Goal: Information Seeking & Learning: Learn about a topic

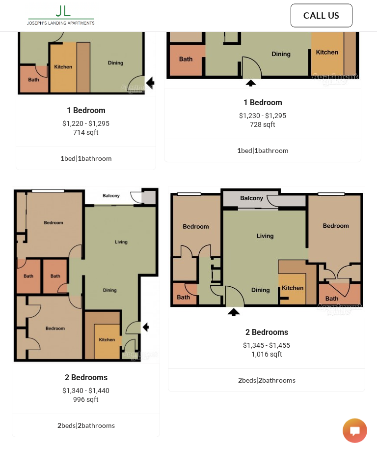
scroll to position [1831, 0]
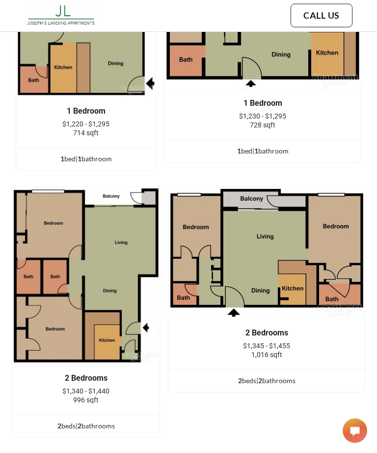
click at [117, 298] on img at bounding box center [86, 275] width 149 height 177
click at [116, 274] on img at bounding box center [86, 275] width 149 height 177
click at [86, 374] on div "2 Bedrooms" at bounding box center [86, 378] width 118 height 9
click at [73, 421] on div "2 bed s | 2 bathroom s" at bounding box center [86, 426] width 148 height 11
click at [74, 421] on div "2 bed s | 2 bathroom s" at bounding box center [86, 426] width 148 height 11
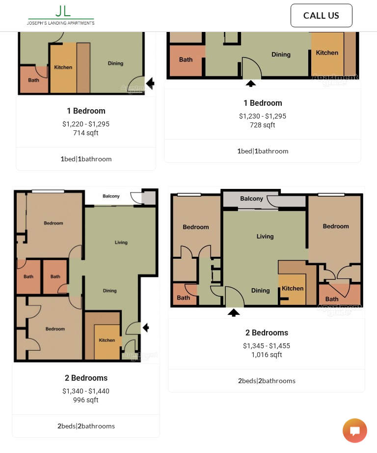
click at [51, 421] on div "2 bed s | 2 bathroom s" at bounding box center [86, 426] width 148 height 11
click at [63, 421] on div "2 bed s | 2 bathroom s" at bounding box center [86, 426] width 148 height 11
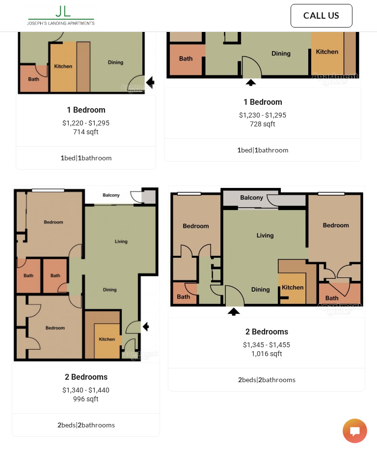
click at [224, 374] on div "2 bed s | 2 bathroom s" at bounding box center [267, 379] width 197 height 11
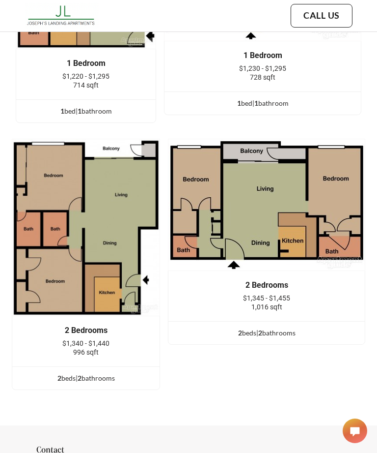
scroll to position [1884, 0]
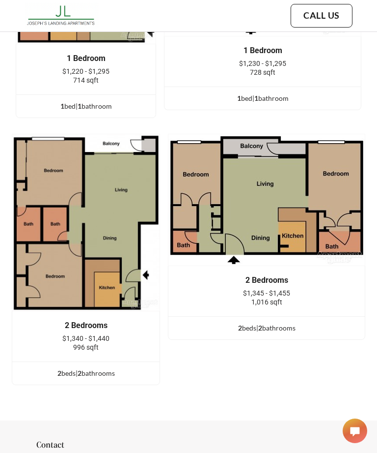
click at [82, 368] on div "2 bed s | 2 bathroom s" at bounding box center [86, 373] width 148 height 11
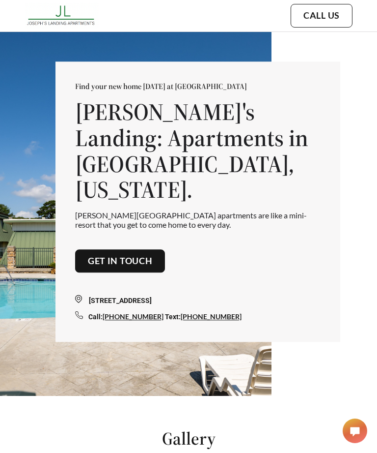
scroll to position [0, 0]
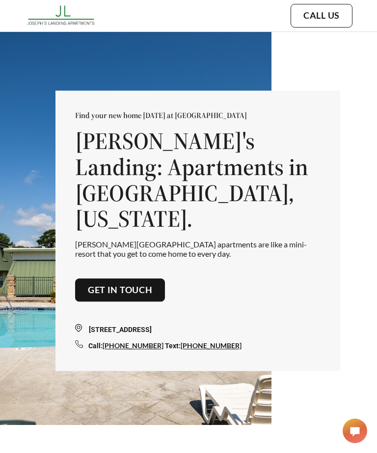
click at [56, 12] on img at bounding box center [62, 15] width 74 height 27
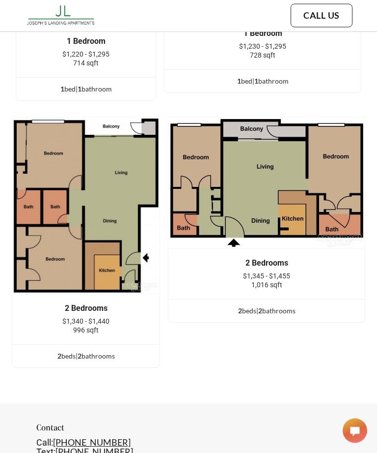
scroll to position [2003, 0]
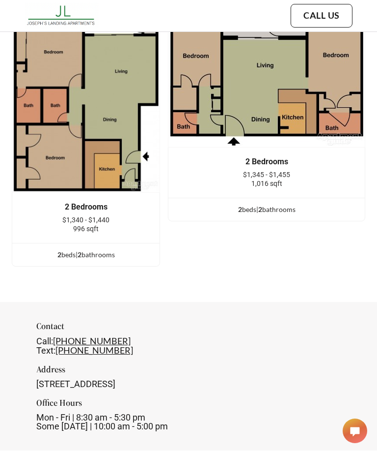
click at [96, 249] on div "2 bed s | 2 bathroom s" at bounding box center [86, 254] width 148 height 11
click at [80, 250] on span "2" at bounding box center [80, 254] width 4 height 8
click at [101, 216] on span "$1,340 - $1,440" at bounding box center [85, 220] width 47 height 8
click at [100, 216] on span "$1,340 - $1,440" at bounding box center [85, 220] width 47 height 8
click at [126, 161] on img at bounding box center [86, 103] width 149 height 177
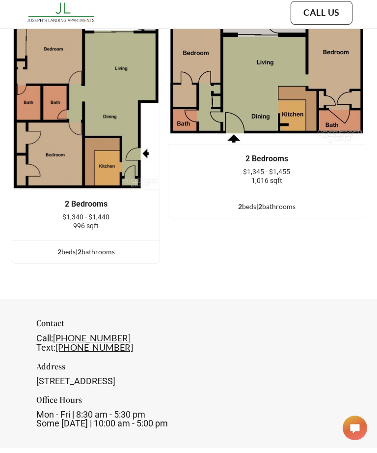
scroll to position [2006, 0]
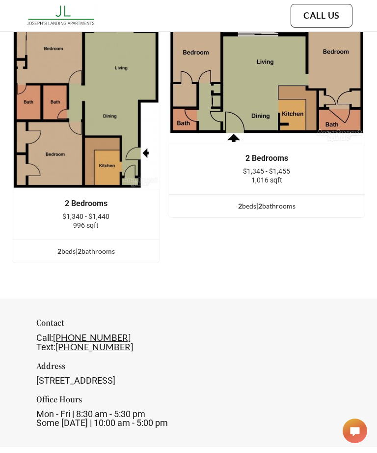
click at [288, 163] on div "2 Bedrooms $1,345 - $1,455 1,016 sqft" at bounding box center [267, 169] width 197 height 50
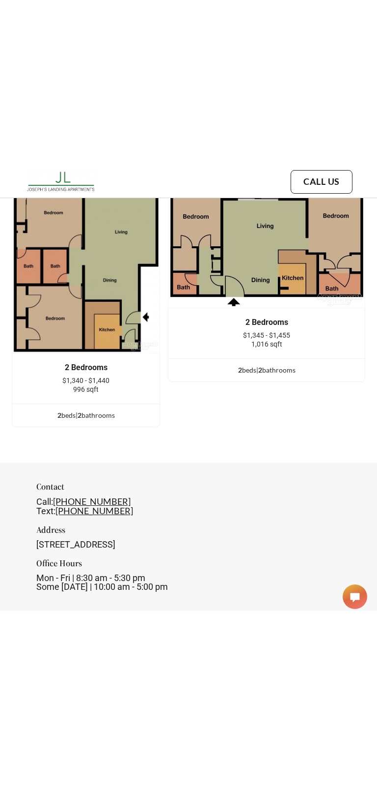
scroll to position [1891, 0]
